Goal: Complete application form

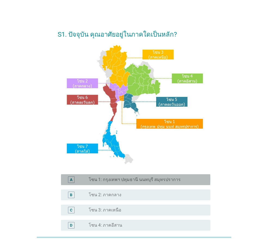
click at [164, 175] on div "A radio_button_unchecked โซน 1: กรุงเทพฯ ปทุมธานี นนทบุรี สมุทรปราการ" at bounding box center [135, 180] width 149 height 11
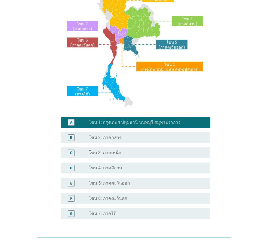
scroll to position [102, 0]
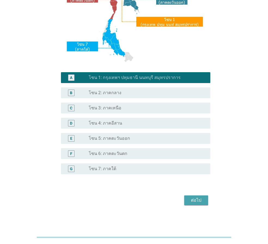
click at [193, 201] on div "ต่อไป" at bounding box center [195, 200] width 15 height 7
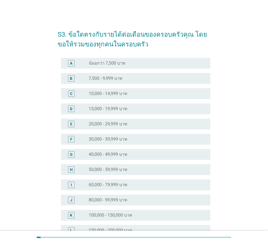
click at [112, 182] on label "60,000 - 79,999 บาท" at bounding box center [108, 184] width 39 height 5
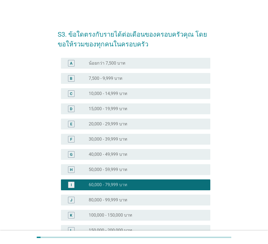
scroll to position [77, 0]
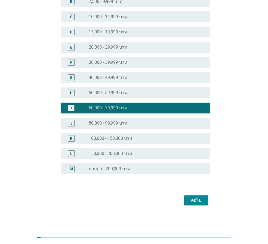
click at [192, 199] on div "ต่อไป" at bounding box center [195, 200] width 15 height 7
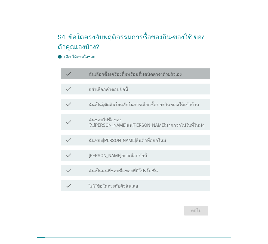
click at [156, 77] on label "ฉันเลือกซื้อเครื่องดื่มพร้อมดื่มชนิดต่างๆด้วยตัวเอง" at bounding box center [135, 74] width 93 height 5
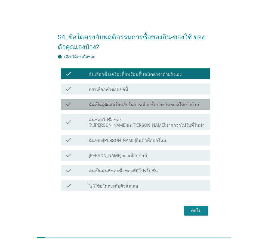
click at [144, 110] on div "check check_box_outline_blank ฉันเป็นผุ้ตัดสินใจหลักในการเลือกซื้อของกิน-ของใช้…" at bounding box center [135, 104] width 149 height 11
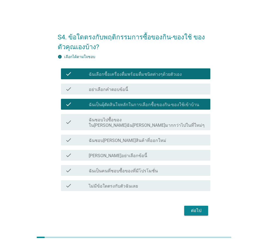
click at [142, 169] on label "ฉันเป็นคนที่ชอบซื้อของที่มีโปรโมชั่น" at bounding box center [123, 171] width 69 height 5
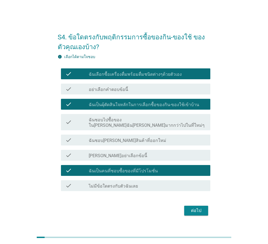
click at [189, 208] on div "ต่อไป" at bounding box center [195, 211] width 15 height 7
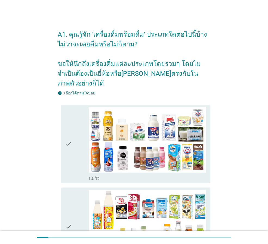
click at [68, 135] on icon "check" at bounding box center [68, 144] width 7 height 74
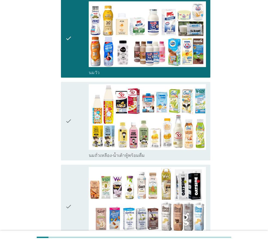
scroll to position [109, 0]
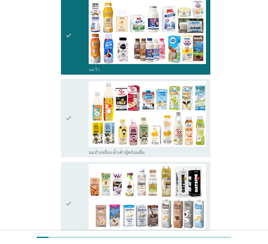
click at [71, 108] on icon "check" at bounding box center [68, 118] width 7 height 74
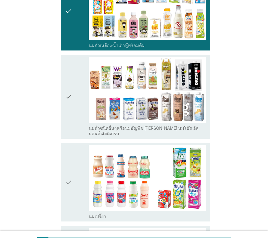
scroll to position [245, 0]
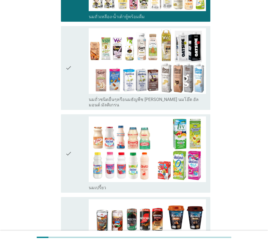
click at [70, 140] on icon "check" at bounding box center [68, 154] width 7 height 74
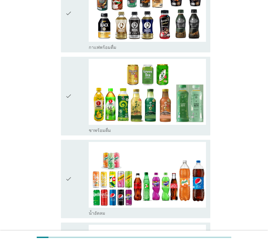
scroll to position [544, 0]
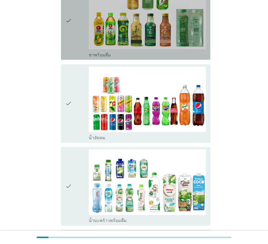
click at [65, 11] on icon "check" at bounding box center [68, 20] width 7 height 74
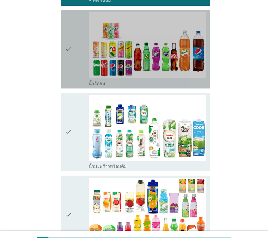
click at [78, 56] on div "check" at bounding box center [76, 49] width 23 height 74
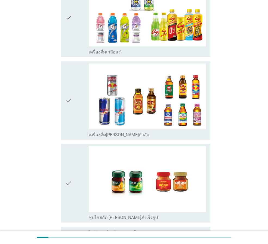
scroll to position [1086, 0]
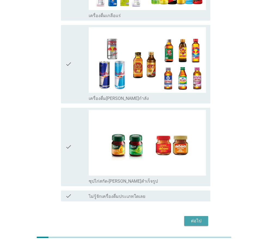
click at [194, 218] on div "ต่อไป" at bounding box center [195, 221] width 15 height 7
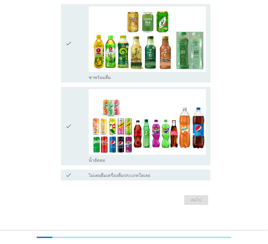
scroll to position [0, 0]
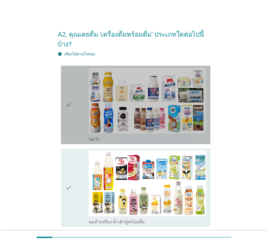
click at [76, 104] on div "check" at bounding box center [76, 105] width 23 height 74
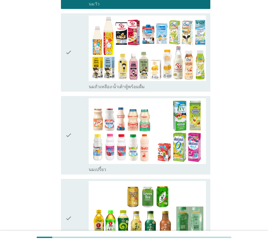
scroll to position [136, 0]
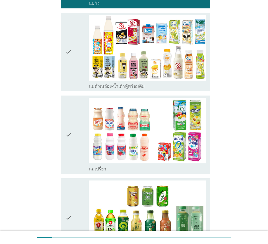
click at [76, 124] on div "check" at bounding box center [76, 135] width 23 height 74
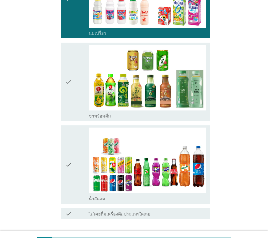
scroll to position [301, 0]
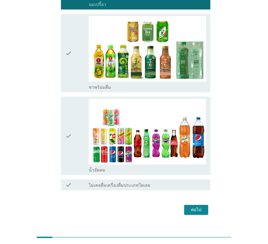
drag, startPoint x: 78, startPoint y: 118, endPoint x: 81, endPoint y: 118, distance: 3.3
click at [78, 118] on div "check" at bounding box center [76, 136] width 23 height 74
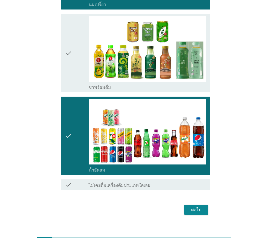
click at [194, 205] on button "ต่อไป" at bounding box center [196, 210] width 24 height 10
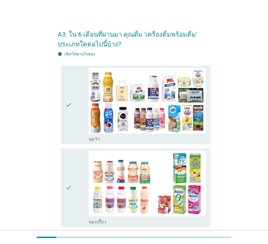
click at [72, 117] on div "check" at bounding box center [76, 105] width 23 height 74
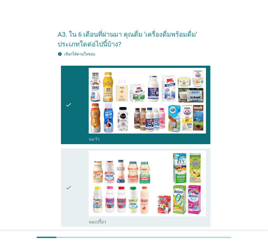
click at [75, 168] on div "check" at bounding box center [76, 188] width 23 height 74
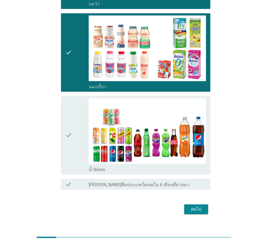
scroll to position [136, 0]
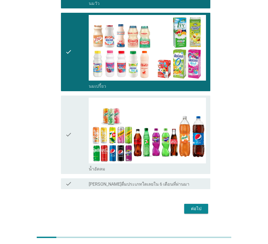
click at [81, 138] on div "check" at bounding box center [76, 135] width 23 height 74
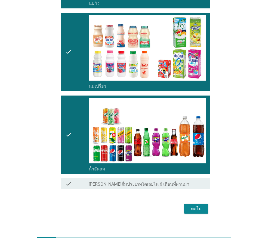
click at [191, 207] on div "ต่อไป" at bounding box center [195, 209] width 15 height 7
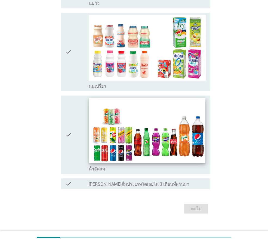
scroll to position [0, 0]
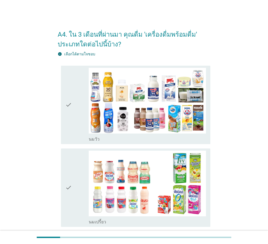
click at [71, 106] on icon "check" at bounding box center [68, 105] width 7 height 74
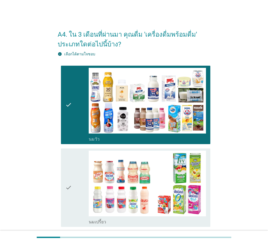
click at [75, 170] on div "check" at bounding box center [76, 188] width 23 height 74
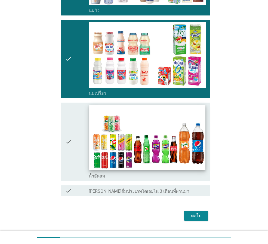
scroll to position [136, 0]
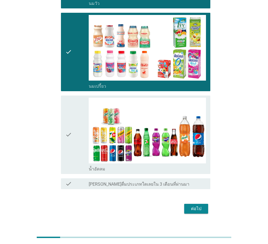
click at [74, 154] on div "check" at bounding box center [76, 135] width 23 height 74
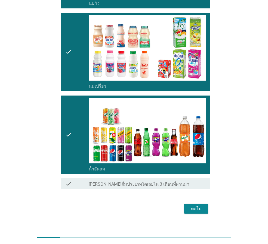
click at [195, 210] on div "ต่อไป" at bounding box center [195, 209] width 15 height 7
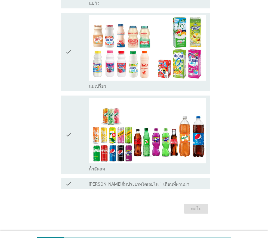
scroll to position [0, 0]
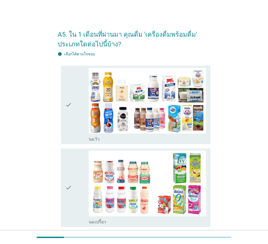
drag, startPoint x: 78, startPoint y: 104, endPoint x: 75, endPoint y: 112, distance: 8.5
click at [78, 104] on div "check" at bounding box center [76, 105] width 23 height 74
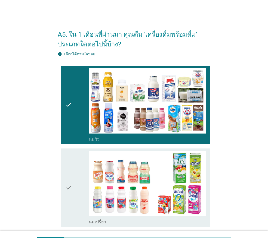
click at [72, 176] on icon "check" at bounding box center [68, 188] width 7 height 74
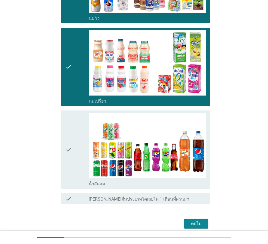
scroll to position [136, 0]
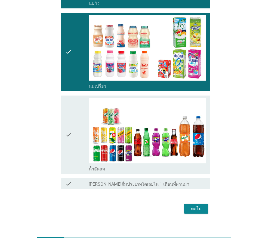
click at [79, 151] on div "check" at bounding box center [76, 135] width 23 height 74
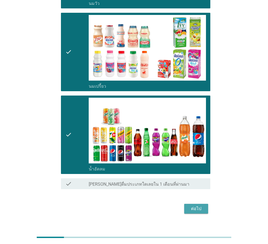
click at [204, 211] on button "ต่อไป" at bounding box center [196, 209] width 24 height 10
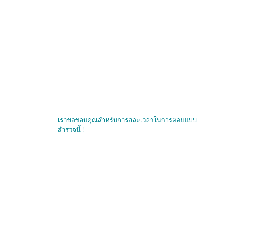
scroll to position [0, 0]
